Goal: Information Seeking & Learning: Check status

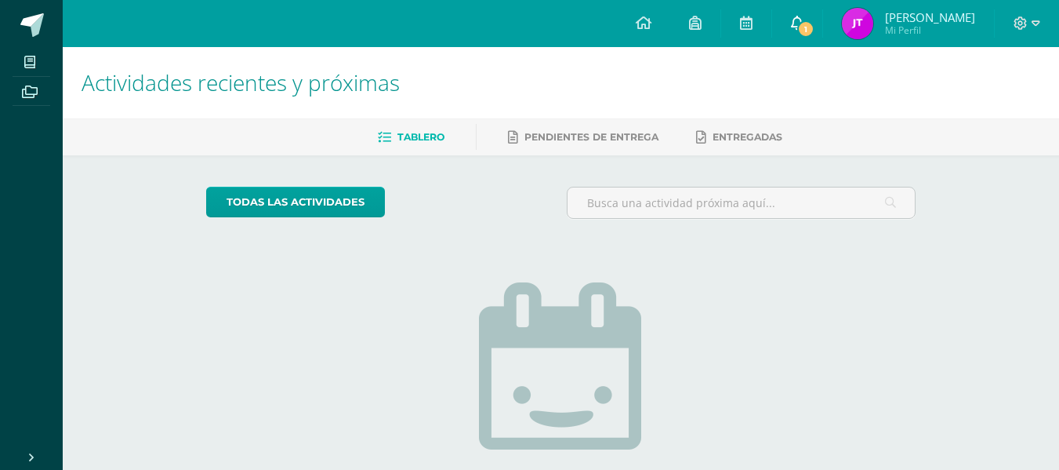
click at [805, 25] on span "1" at bounding box center [805, 28] width 17 height 17
click at [897, 24] on span "Mi Perfil" at bounding box center [930, 30] width 90 height 13
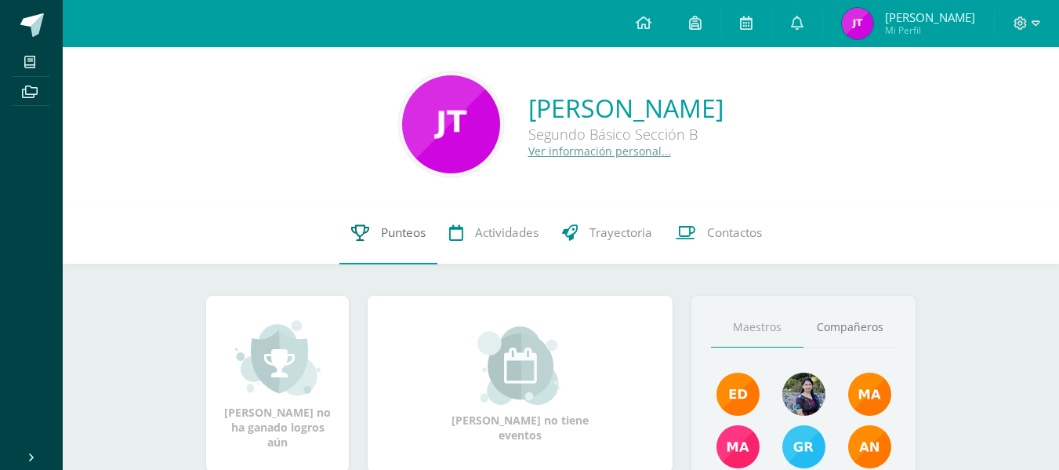
click at [408, 243] on link "Punteos" at bounding box center [388, 232] width 98 height 63
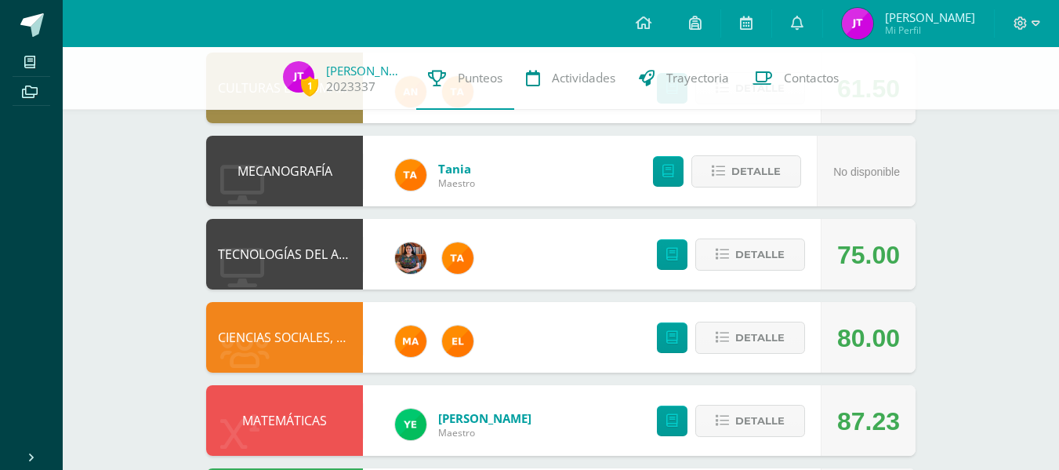
scroll to position [876, 0]
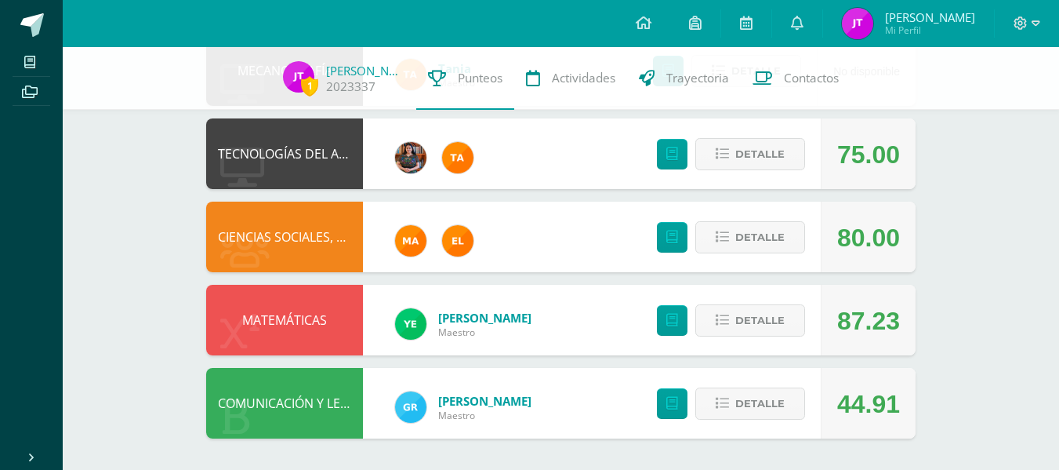
click at [770, 137] on div "Detalle" at bounding box center [726, 153] width 187 height 71
click at [770, 148] on span "Detalle" at bounding box center [759, 154] width 49 height 29
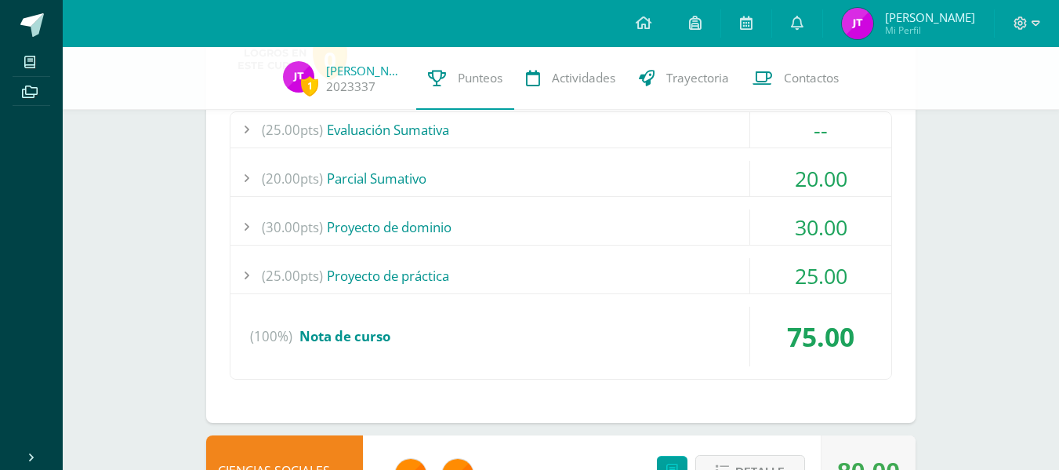
scroll to position [1047, 0]
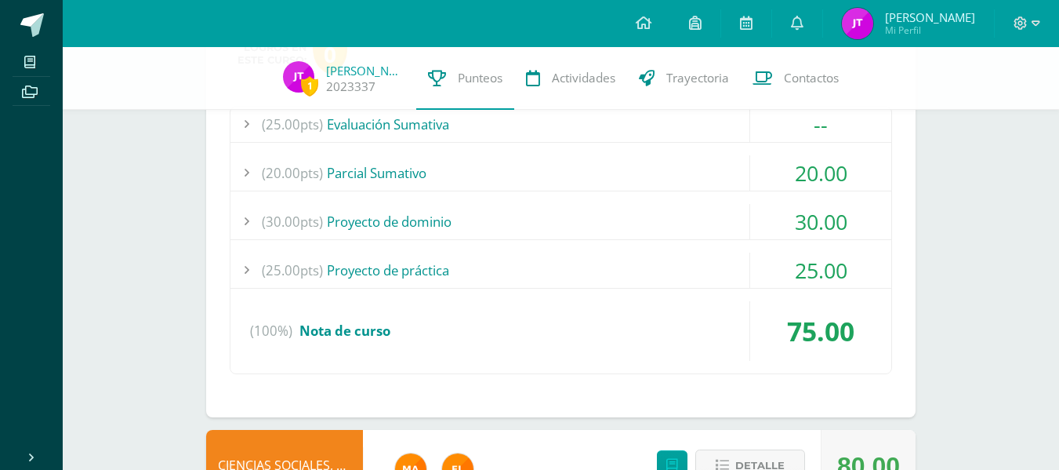
click at [582, 125] on div "(25.00pts) Evaluación Sumativa" at bounding box center [560, 124] width 661 height 35
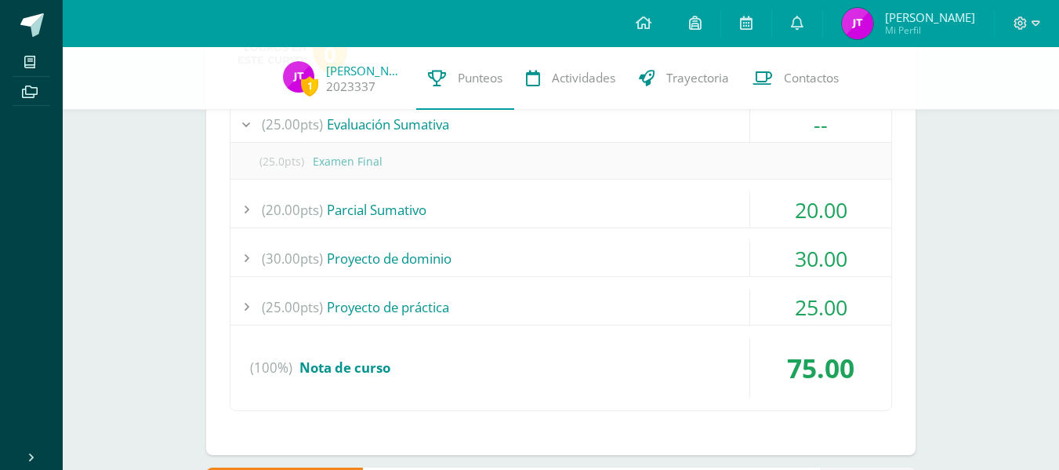
click at [582, 125] on div "(25.00pts) Evaluación Sumativa" at bounding box center [560, 124] width 661 height 35
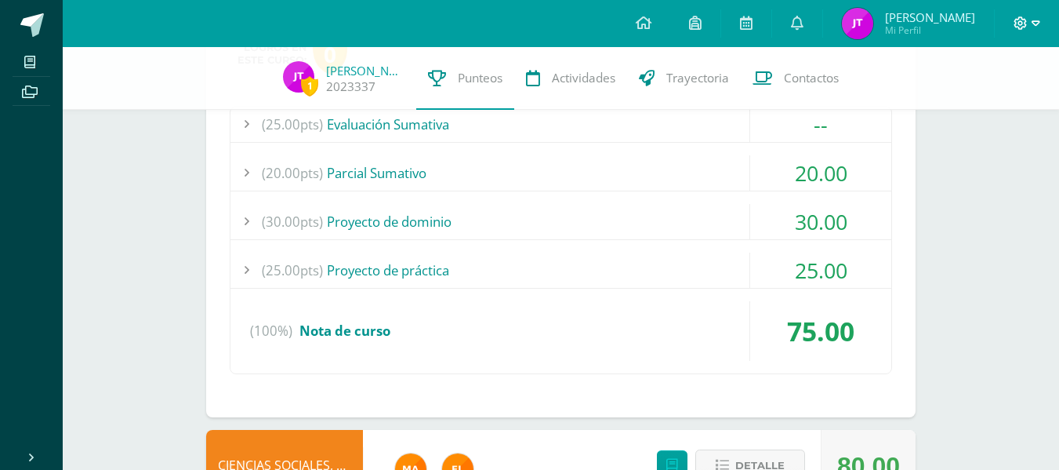
click at [1034, 31] on span at bounding box center [1027, 23] width 27 height 17
click at [999, 108] on span "Cerrar sesión" at bounding box center [986, 106] width 71 height 15
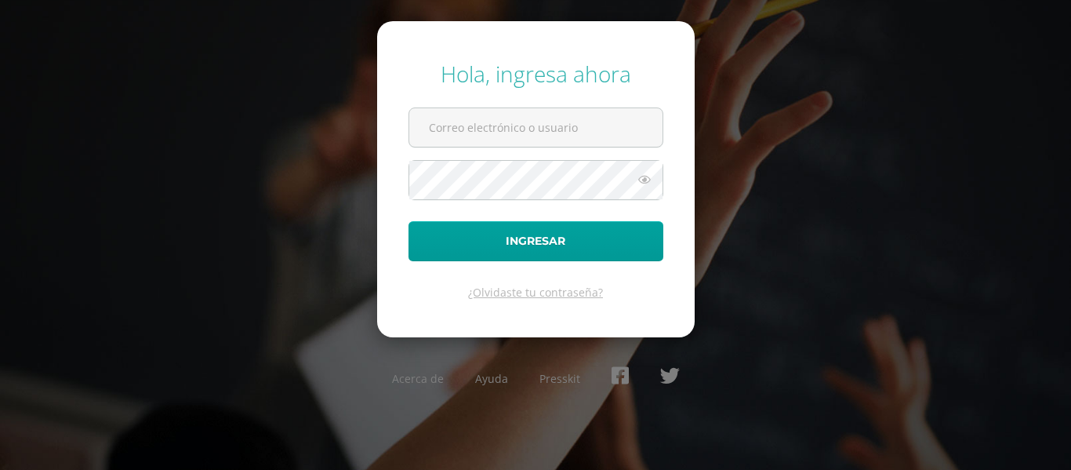
click at [991, 110] on div "Hola, ingresa ahora Ingresar ¿Olvidaste tu contraseña? Acerca de Ayuda Presskit" at bounding box center [535, 234] width 1011 height 376
click at [578, 128] on input "text" at bounding box center [535, 127] width 253 height 38
type input "lidiasolis2023@maiagt.org"
click at [408, 221] on button "Ingresar" at bounding box center [535, 241] width 255 height 40
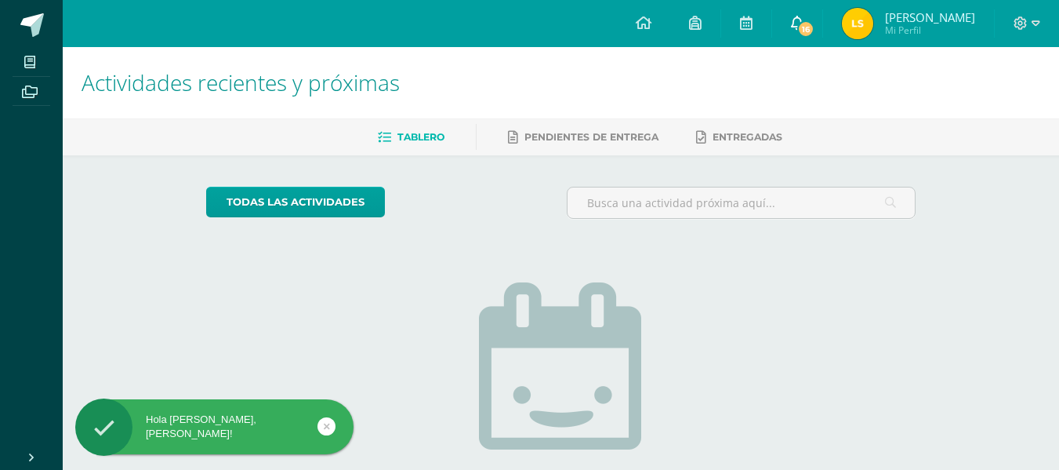
click at [804, 20] on icon at bounding box center [797, 23] width 13 height 14
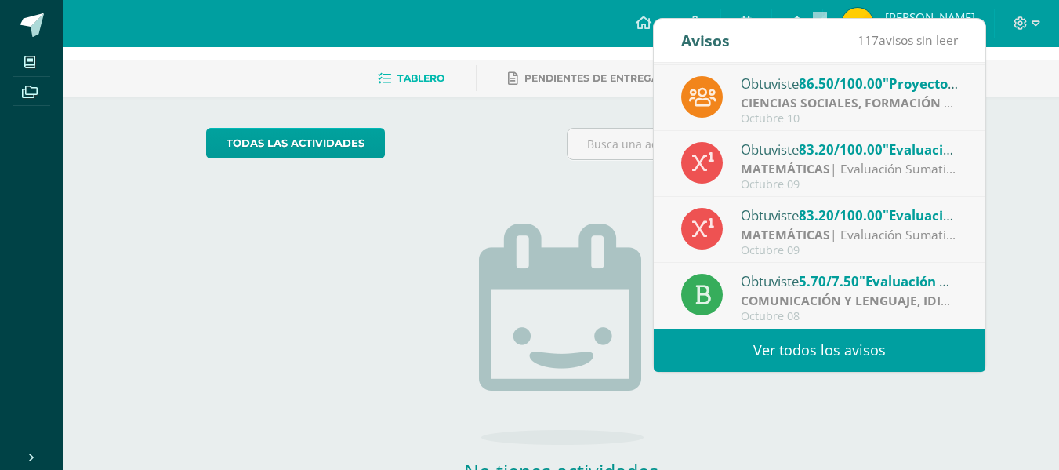
scroll to position [60, 0]
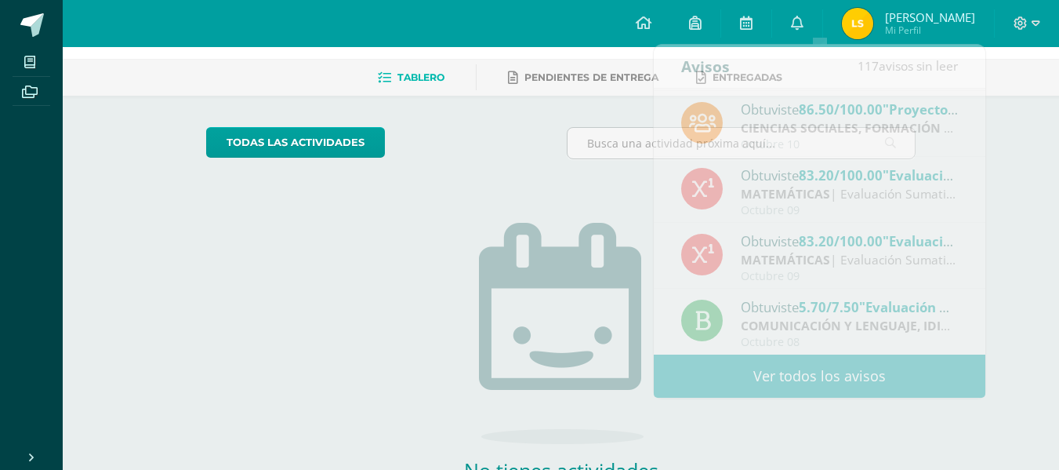
click at [899, 24] on span "[PERSON_NAME] Mi Perfil" at bounding box center [909, 23] width 140 height 31
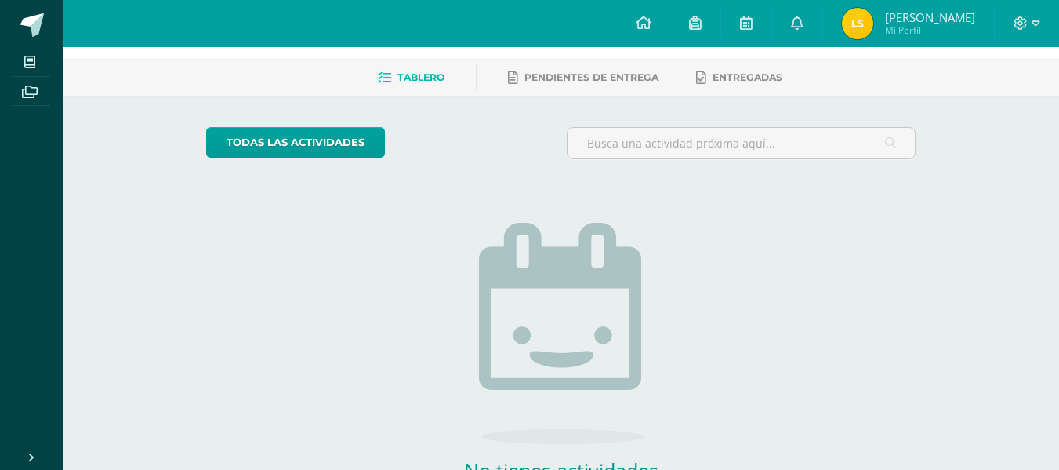
click at [899, 24] on span "[PERSON_NAME] Mi Perfil" at bounding box center [909, 23] width 140 height 31
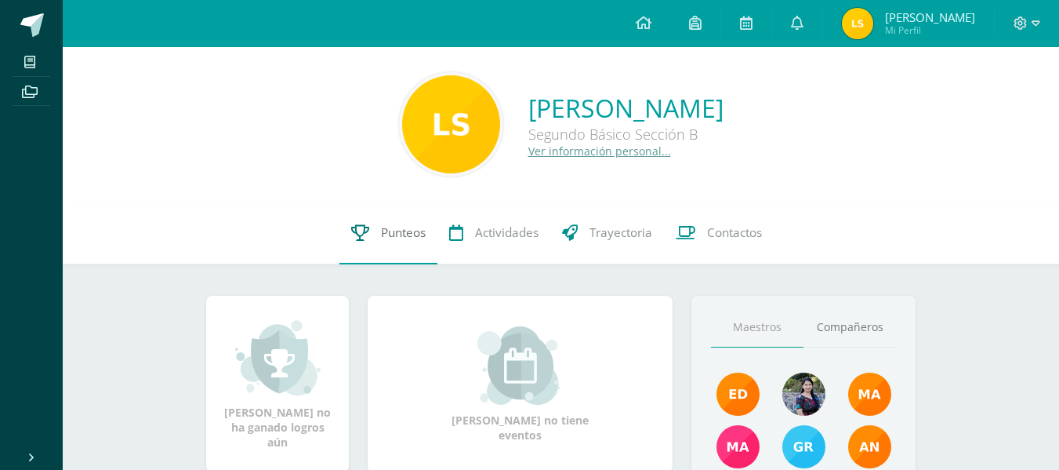
click at [418, 223] on link "Punteos" at bounding box center [388, 232] width 98 height 63
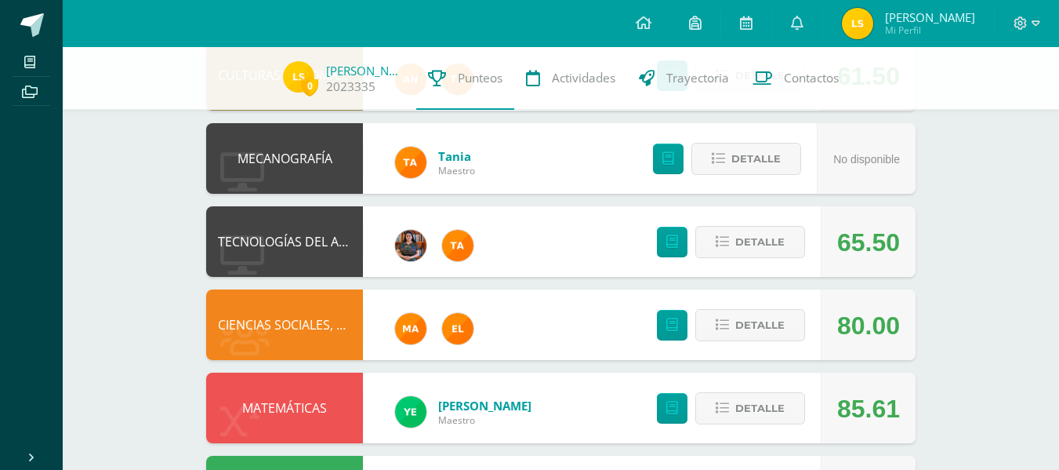
scroll to position [788, 0]
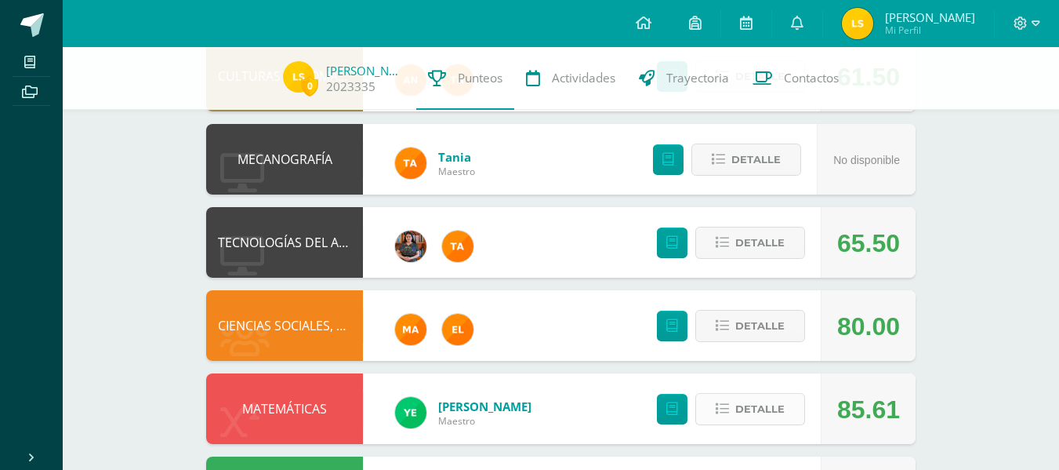
click at [785, 417] on button "Detalle" at bounding box center [750, 409] width 110 height 32
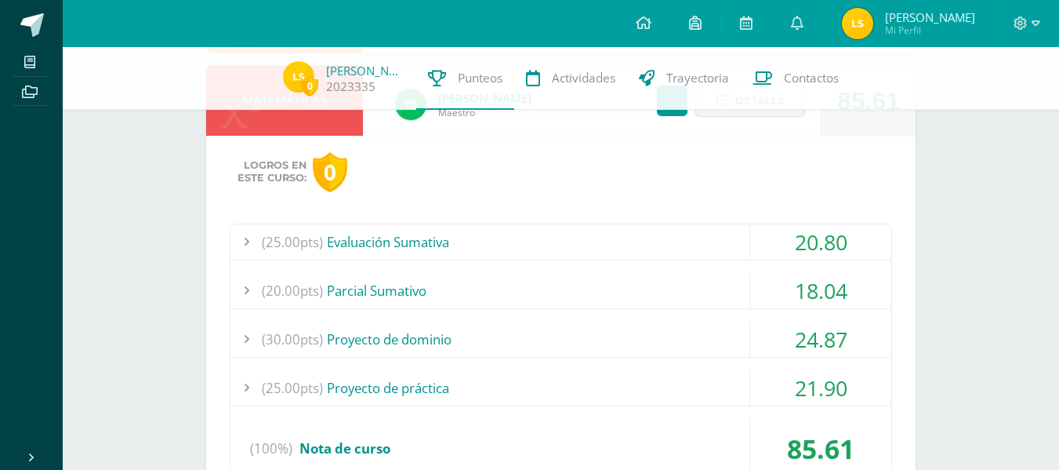
scroll to position [1151, 0]
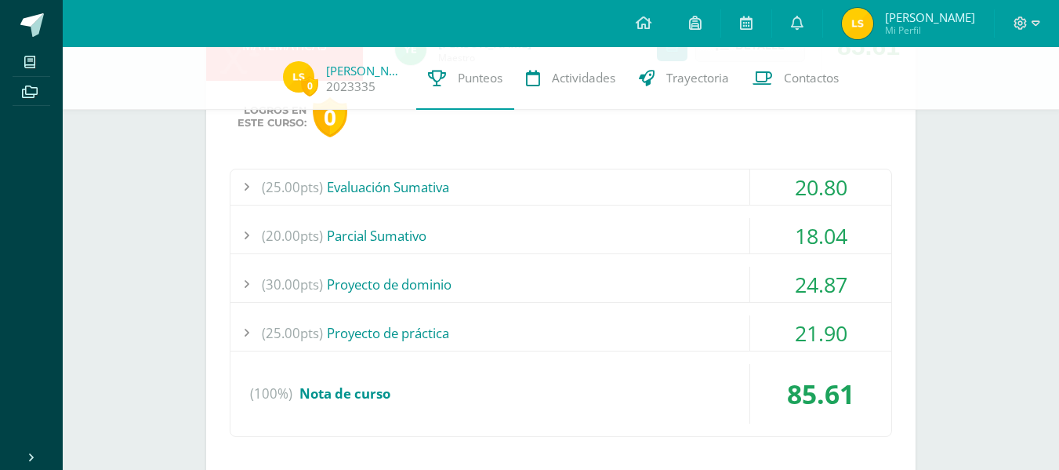
click at [670, 329] on div "(25.00pts) Proyecto de práctica" at bounding box center [560, 332] width 661 height 35
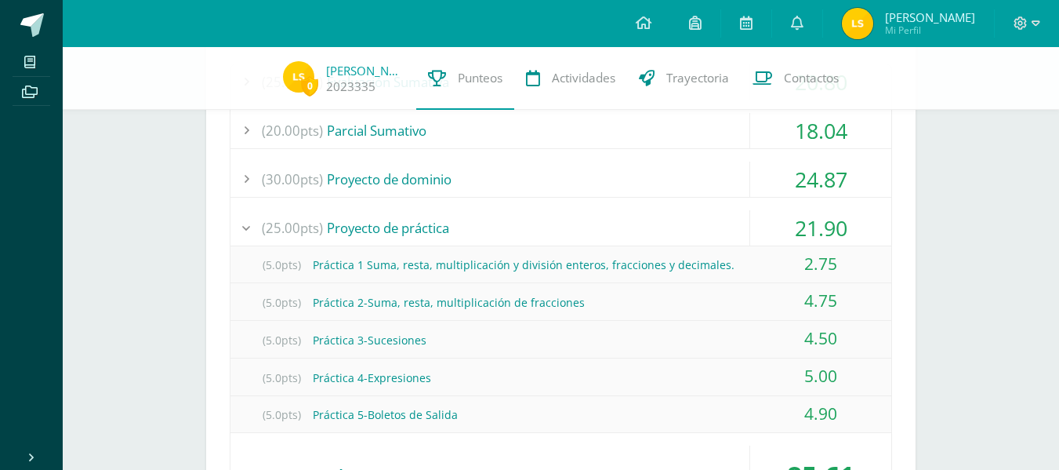
scroll to position [1257, 0]
click at [587, 157] on div "(25.00pts) Evaluación Sumativa 20.80 (25.0pts) Evaluación Sumativa 20.80" at bounding box center [561, 290] width 662 height 455
click at [587, 163] on div "(30.00pts) Proyecto de dominio" at bounding box center [560, 178] width 661 height 35
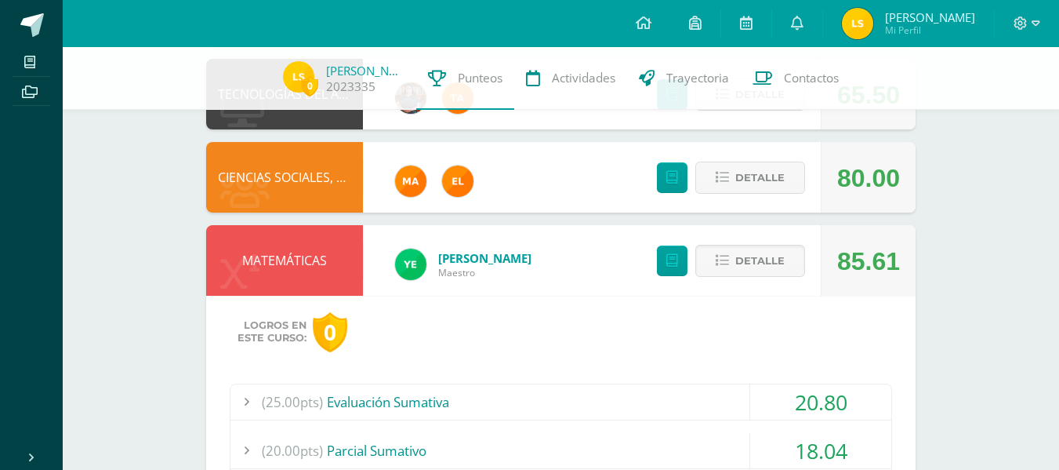
scroll to position [937, 0]
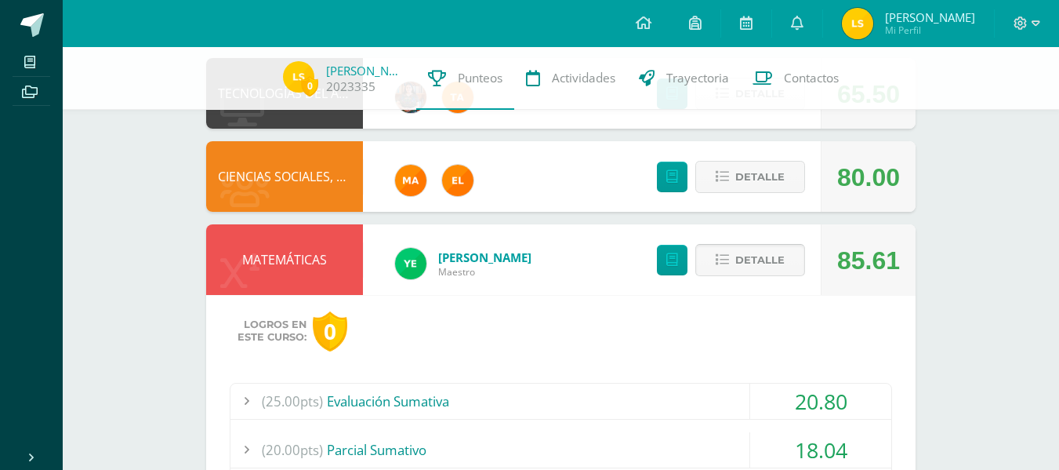
click at [725, 260] on icon at bounding box center [722, 259] width 13 height 13
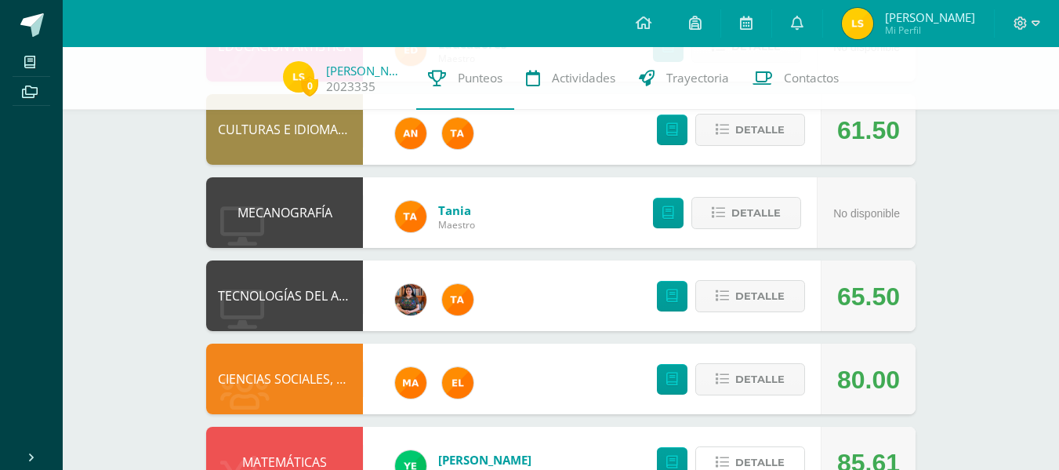
scroll to position [731, 0]
